Goal: Information Seeking & Learning: Learn about a topic

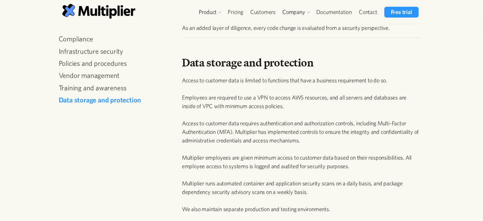
scroll to position [619, 0]
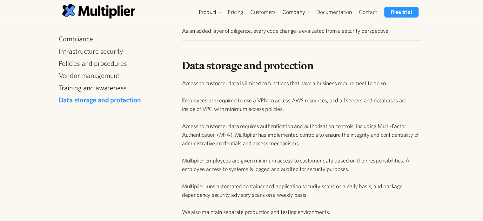
click at [86, 89] on link "Training and awareness" at bounding box center [115, 88] width 112 height 8
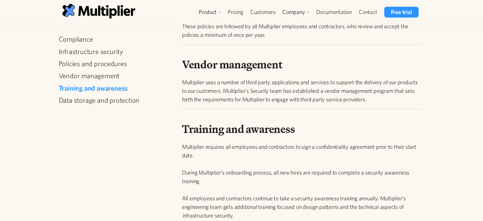
scroll to position [417, 0]
click at [97, 73] on link "Vendor management" at bounding box center [115, 76] width 112 height 8
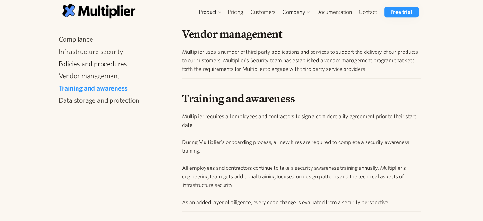
click at [98, 61] on link "Policies and procedures" at bounding box center [115, 63] width 112 height 8
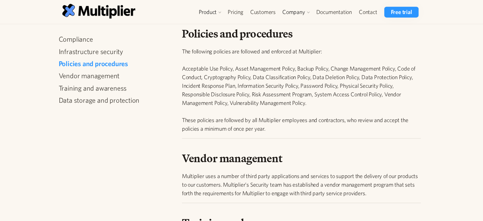
scroll to position [323, 0]
click at [90, 48] on link "Infrastructure security" at bounding box center [115, 51] width 112 height 8
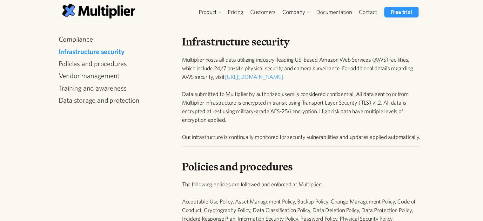
scroll to position [190, 0]
click at [92, 39] on link "Compliance" at bounding box center [115, 39] width 112 height 8
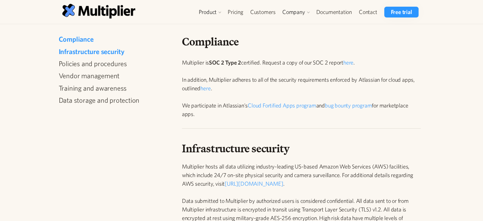
scroll to position [84, 0]
